Goal: Understand site structure: Understand site structure

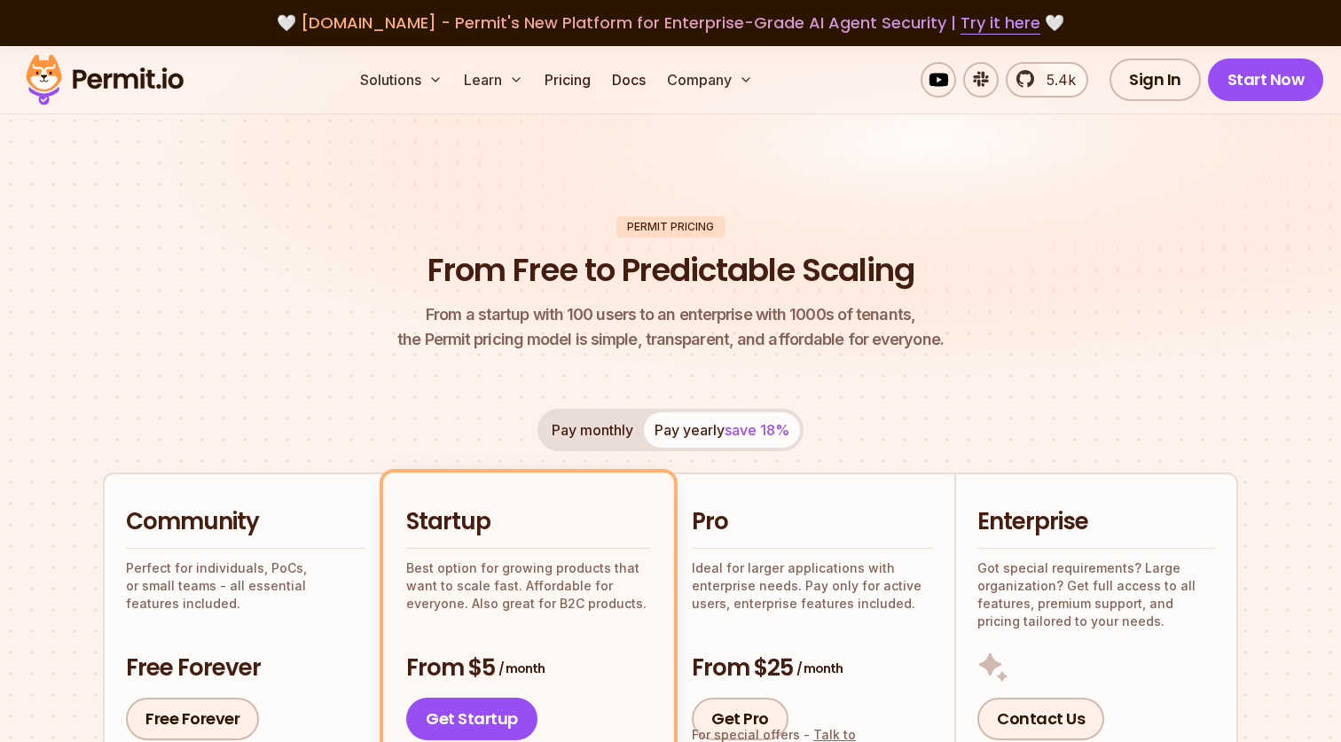
scroll to position [2185, 0]
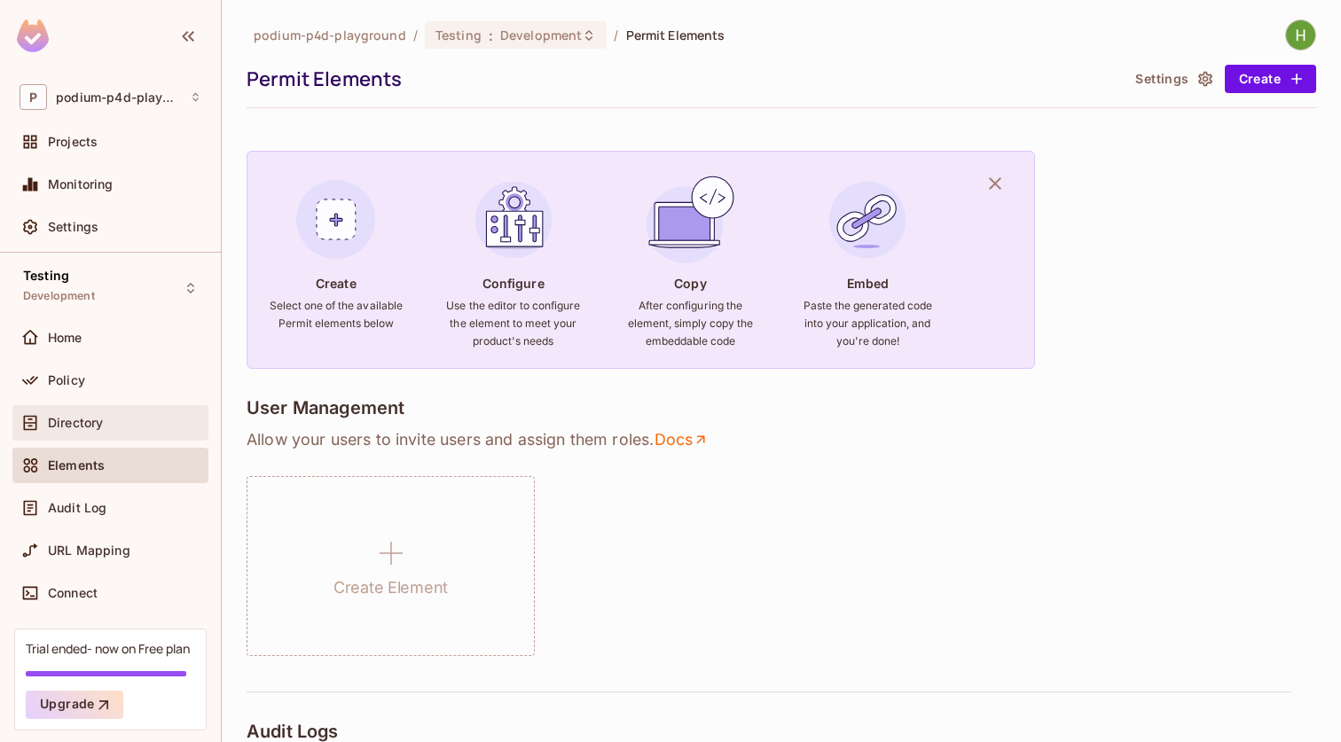
click at [82, 412] on div "Directory" at bounding box center [110, 422] width 196 height 35
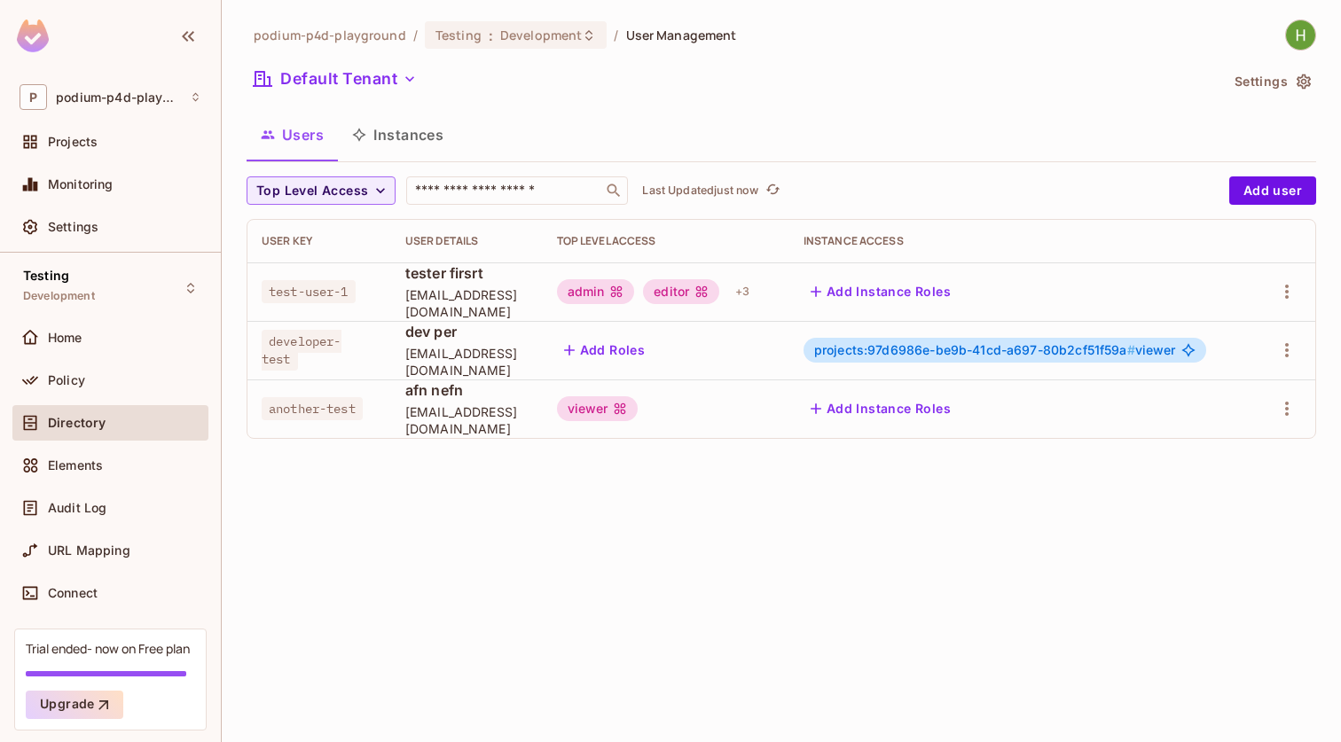
click at [405, 145] on button "Instances" at bounding box center [398, 135] width 120 height 44
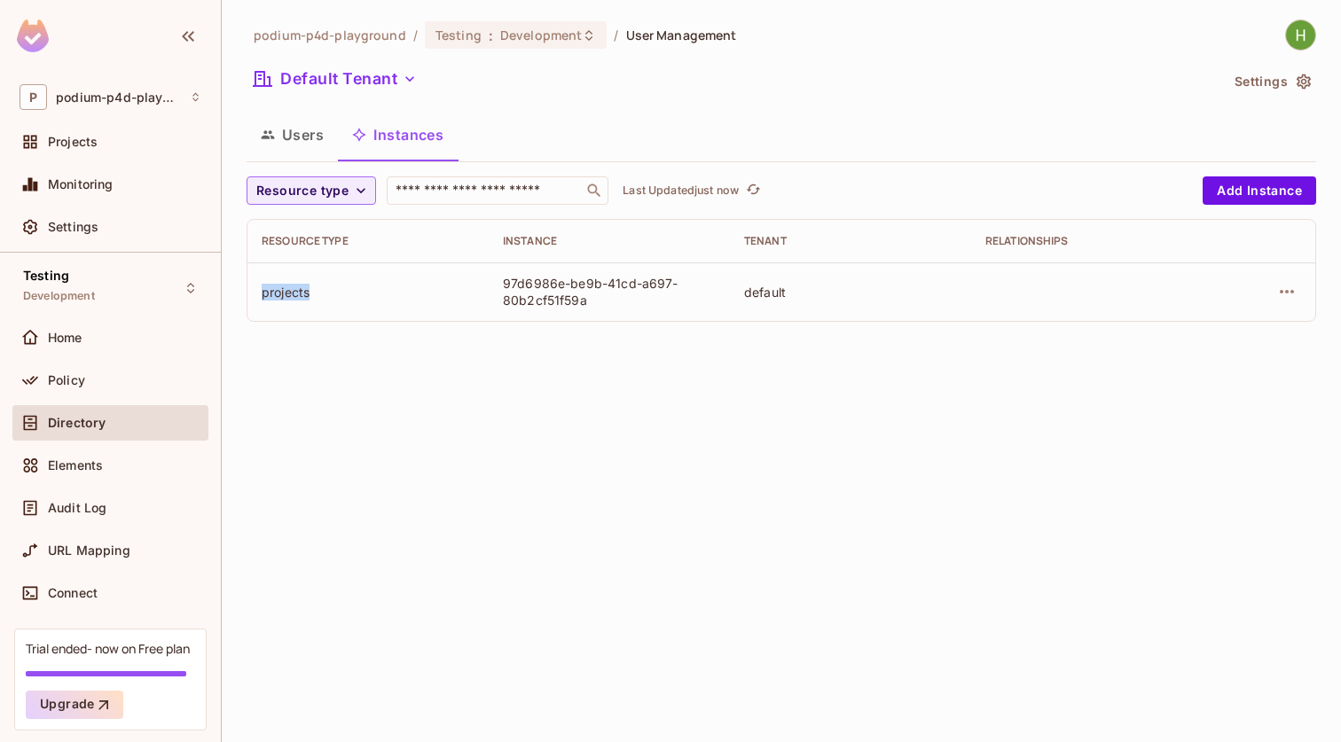
drag, startPoint x: 265, startPoint y: 293, endPoint x: 420, endPoint y: 293, distance: 154.3
click at [420, 293] on div "projects" at bounding box center [368, 292] width 213 height 17
click at [553, 312] on td "97d6986e-be9b-41cd-a697-80b2cf51f59a" at bounding box center [609, 292] width 241 height 59
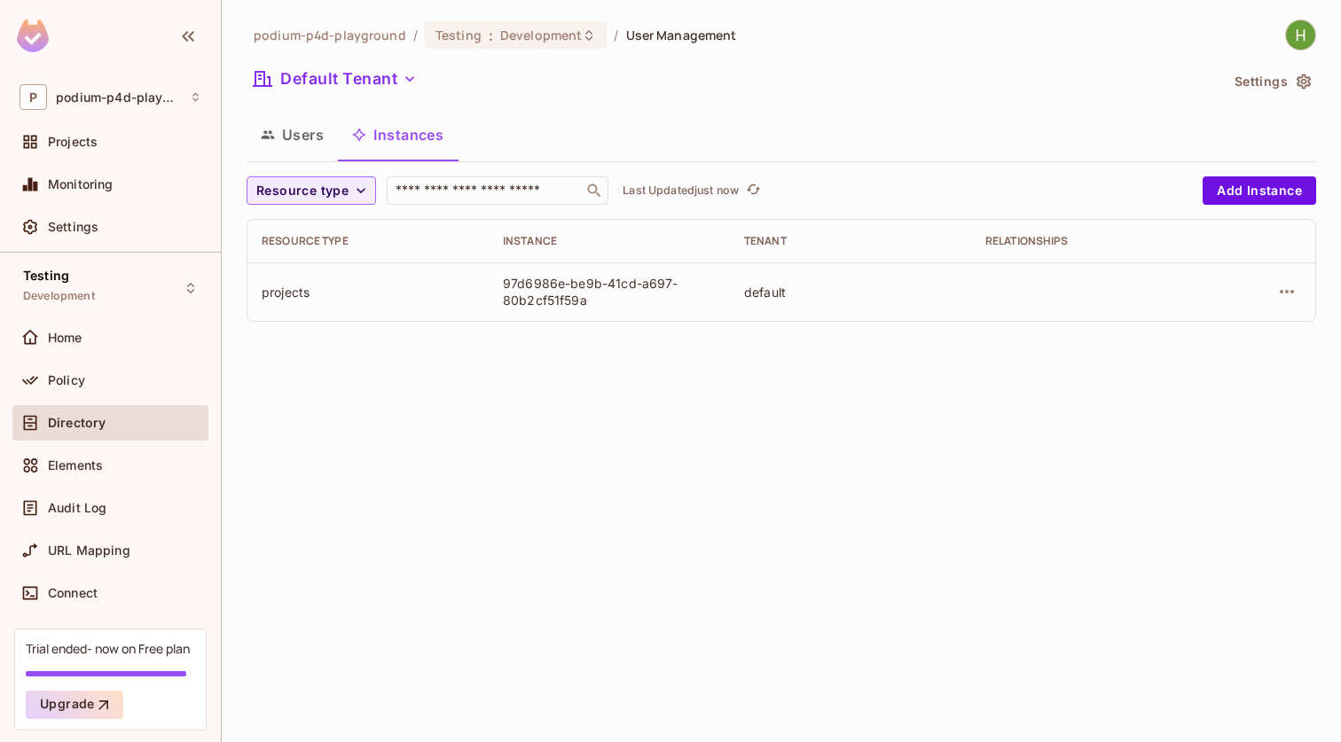
click at [528, 435] on div "podium-p4d-playground / Testing : Development / User Management Default Tenant …" at bounding box center [781, 371] width 1119 height 742
click at [358, 194] on icon "button" at bounding box center [361, 191] width 18 height 18
click at [362, 194] on div at bounding box center [670, 371] width 1341 height 742
click at [584, 310] on td "97d6986e-be9b-41cd-a697-80b2cf51f59a" at bounding box center [609, 292] width 241 height 59
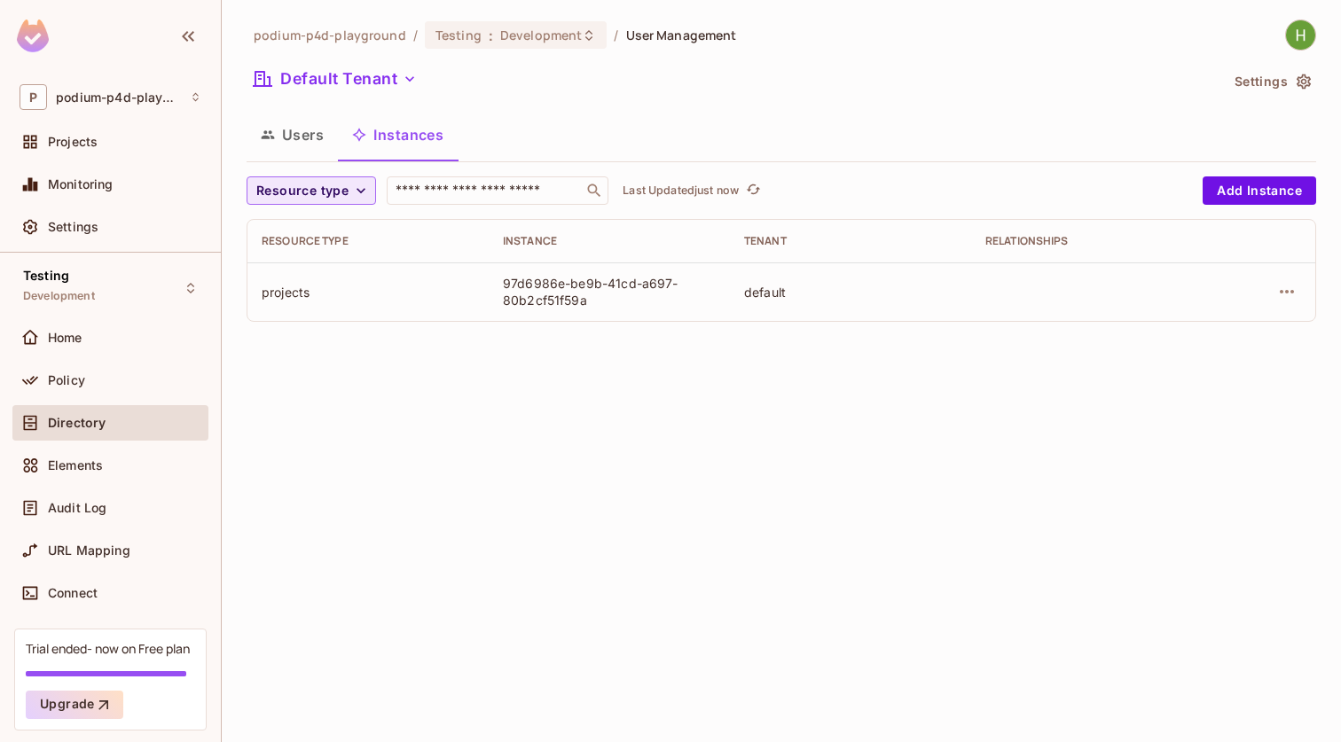
click at [584, 310] on td "97d6986e-be9b-41cd-a697-80b2cf51f59a" at bounding box center [609, 292] width 241 height 59
click at [641, 387] on div "podium-p4d-playground / Testing : Development / User Management Default Tenant …" at bounding box center [781, 371] width 1119 height 742
click at [341, 200] on span "Resource type" at bounding box center [302, 191] width 92 height 22
click at [460, 414] on div at bounding box center [670, 371] width 1341 height 742
